Goal: Task Accomplishment & Management: Complete application form

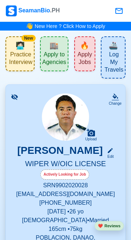
click at [60, 60] on span "Apply to Agencies" at bounding box center [54, 59] width 24 height 17
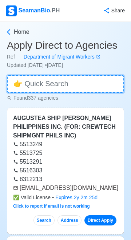
click at [39, 79] on input at bounding box center [65, 83] width 117 height 17
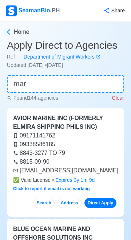
click at [71, 188] on link "Click to report if email is not working" at bounding box center [51, 189] width 77 height 5
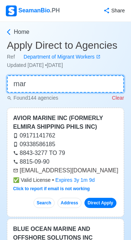
click at [38, 86] on input "mar" at bounding box center [65, 83] width 117 height 17
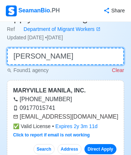
scroll to position [28, 0]
type input "[PERSON_NAME]"
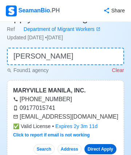
click at [104, 149] on link "Direct Apply" at bounding box center [101, 149] width 32 height 10
